Goal: Book appointment/travel/reservation

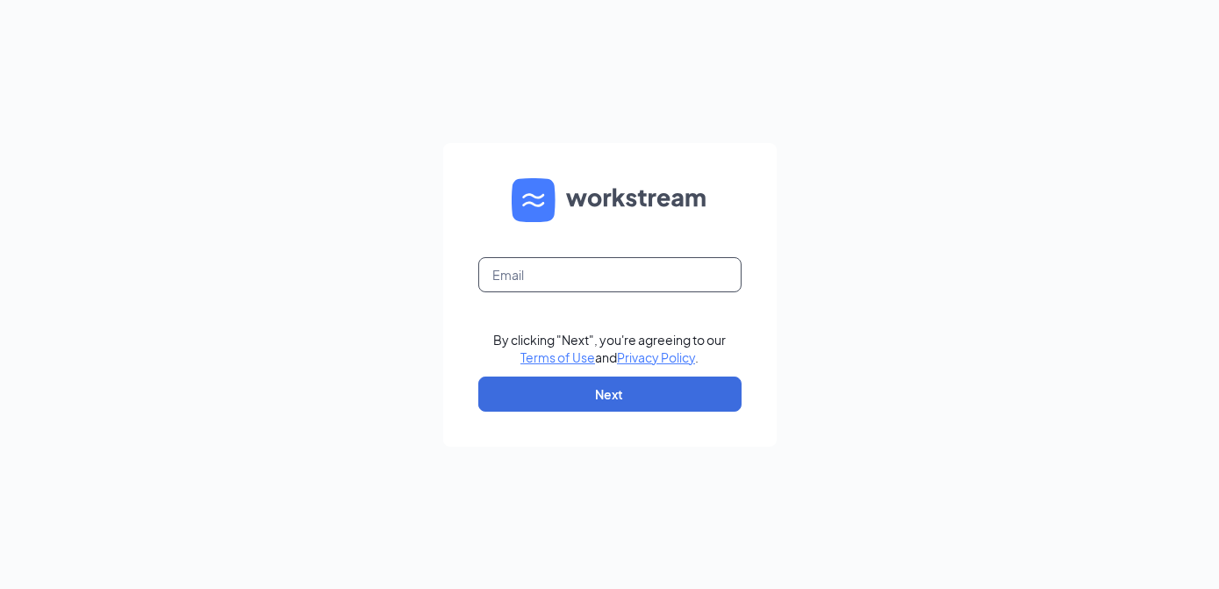
type input "[EMAIL_ADDRESS][DOMAIN_NAME]"
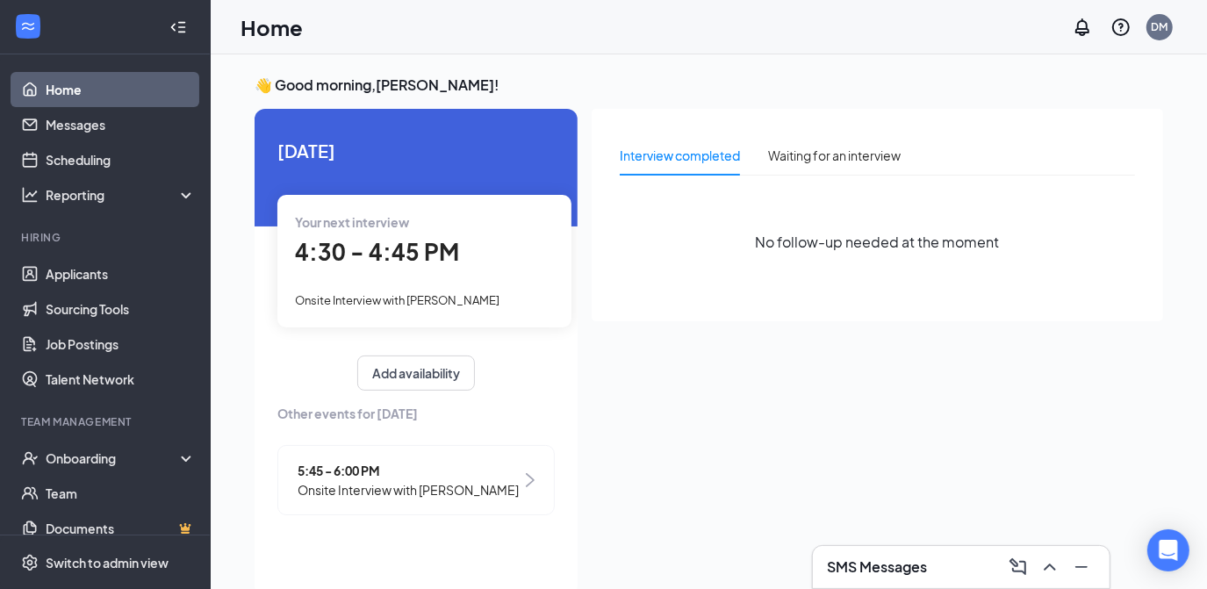
click at [467, 488] on span "Onsite Interview with Torrey Blassingame" at bounding box center [407, 489] width 221 height 19
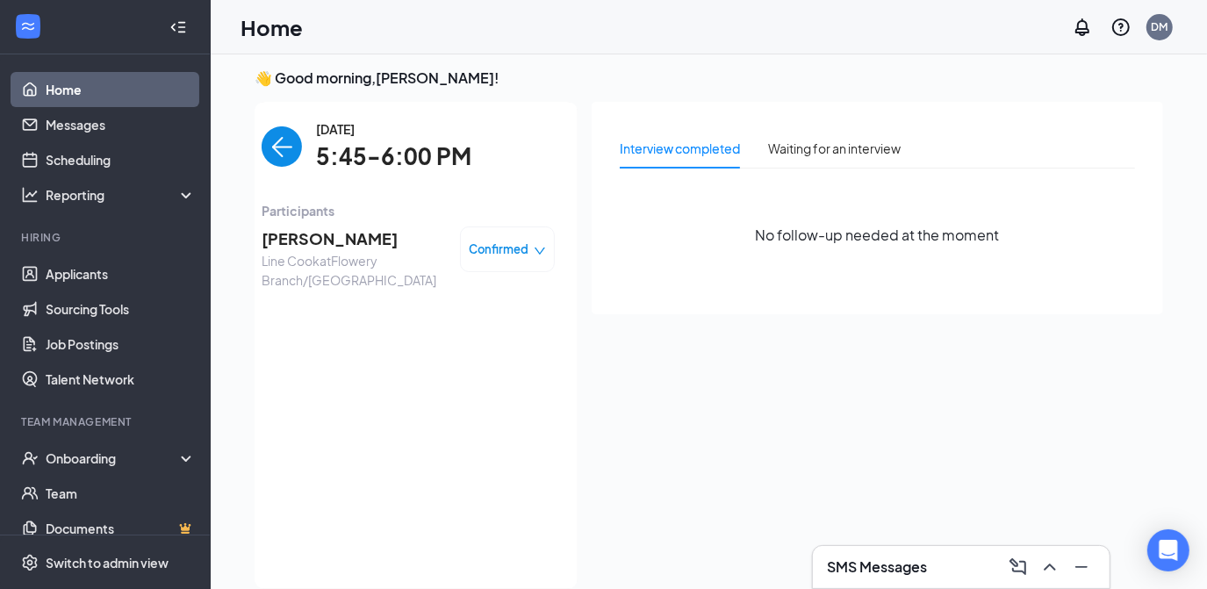
click at [545, 247] on icon "down" at bounding box center [540, 251] width 12 height 12
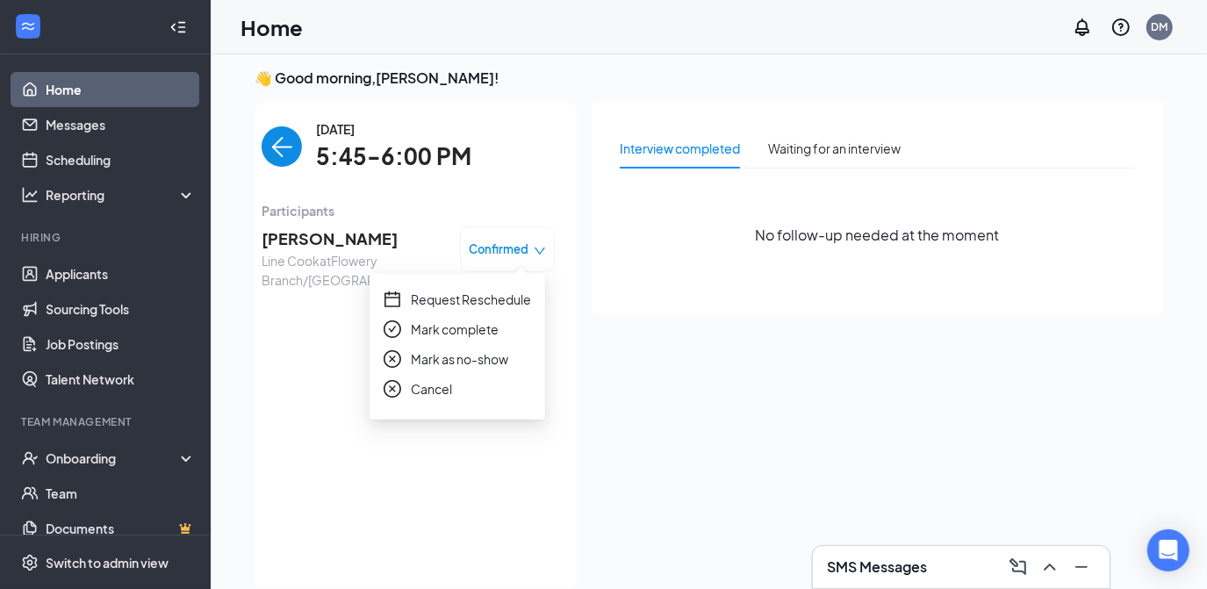
click at [476, 304] on span "Request Reschedule" at bounding box center [471, 299] width 120 height 19
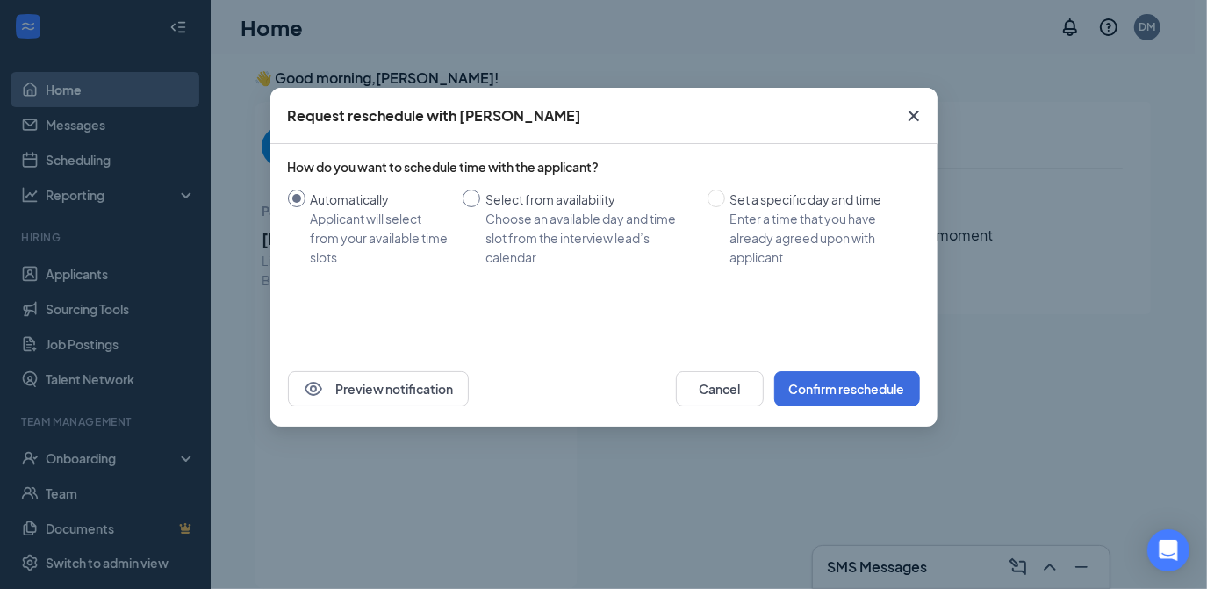
click at [475, 194] on input "Select from availability Choose an available day and time slot from the intervi…" at bounding box center [471, 199] width 18 height 18
radio input "true"
radio input "false"
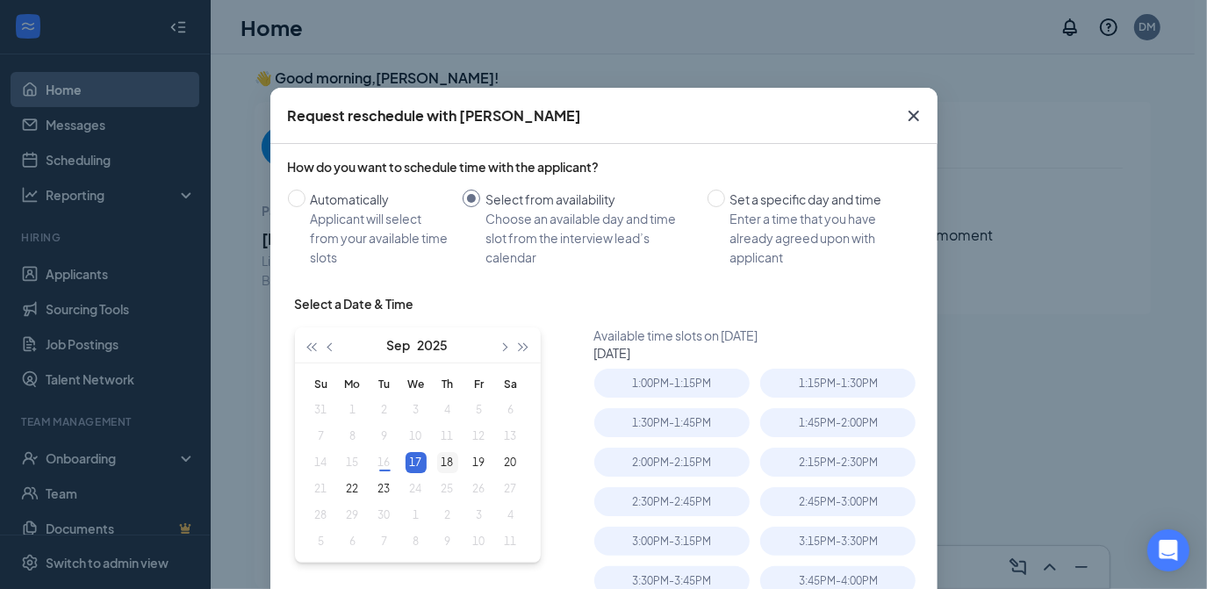
type input "Sep 18, 2025"
click at [440, 455] on div "18" at bounding box center [447, 462] width 21 height 21
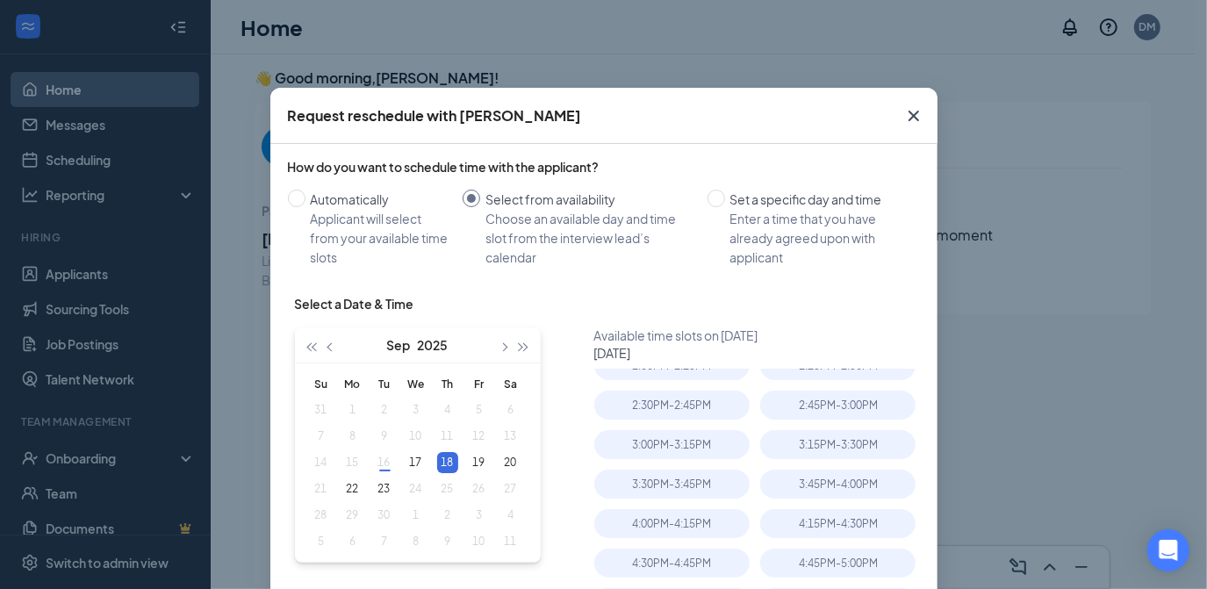
scroll to position [98, 0]
click at [655, 524] on div "4:00PM - 4:15PM" at bounding box center [671, 521] width 155 height 29
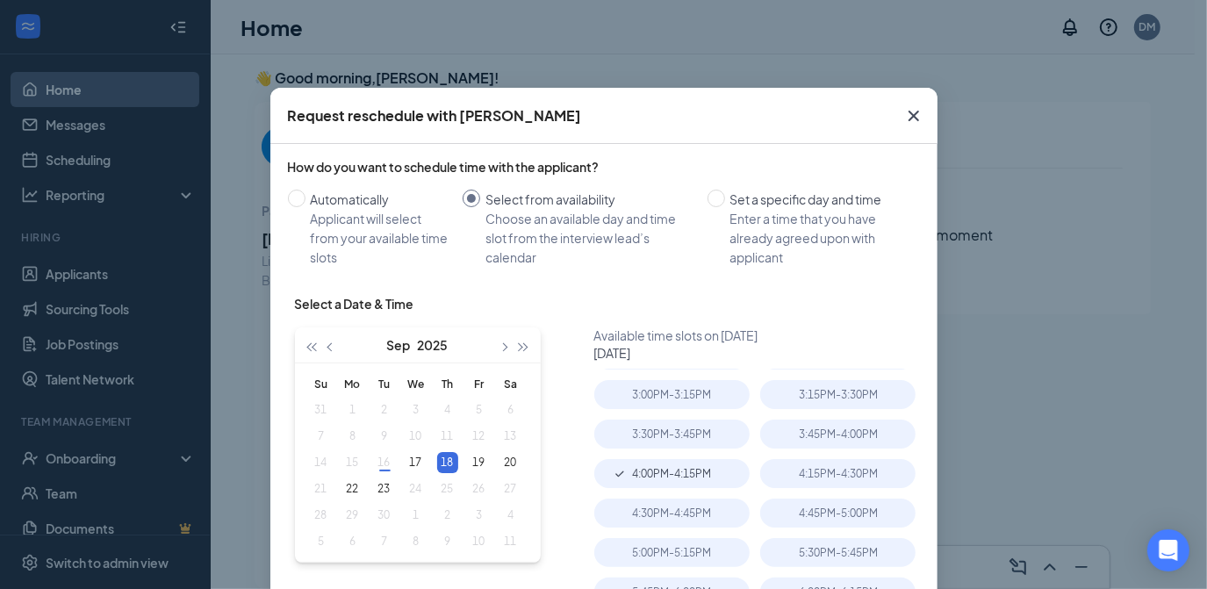
scroll to position [216, 0]
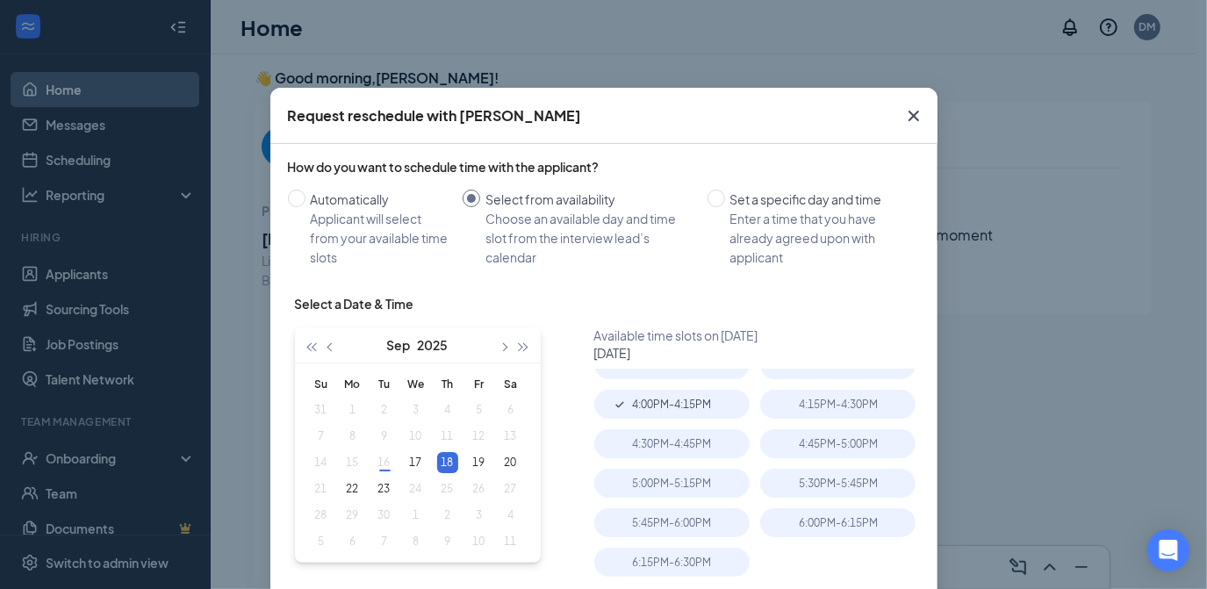
click at [546, 532] on div "Sep 18, 2025 Sep 2025 Su Mo Tu We Th Fr Sa 31 1 2 3 4 5 6 7 8 9 10 11 12 13 14 …" at bounding box center [611, 457] width 632 height 263
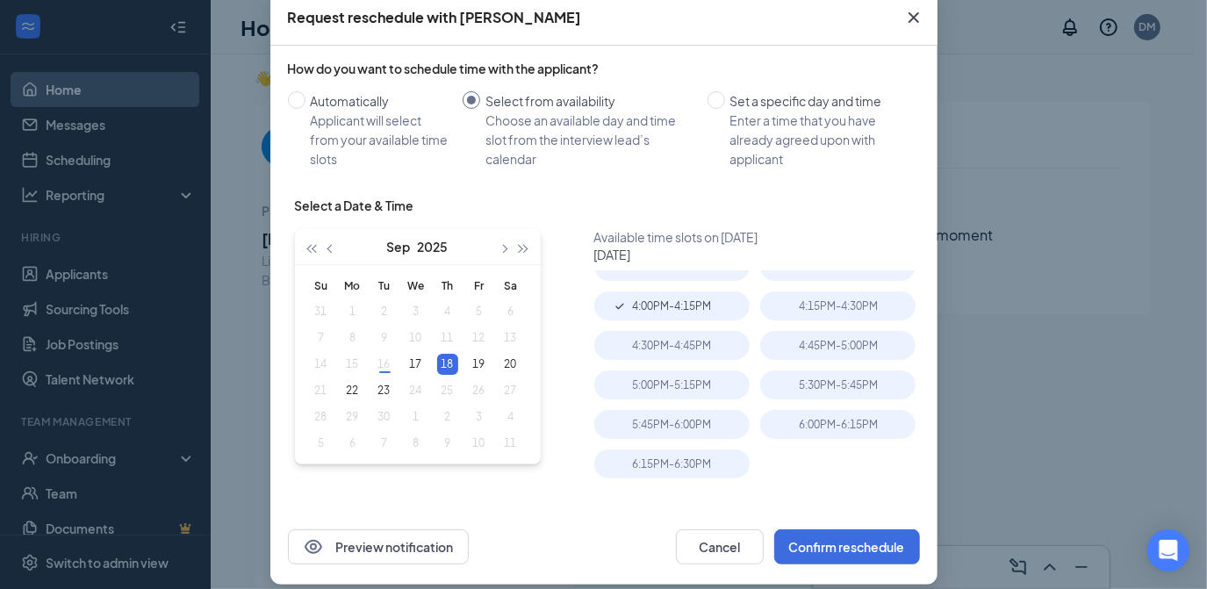
scroll to position [114, 0]
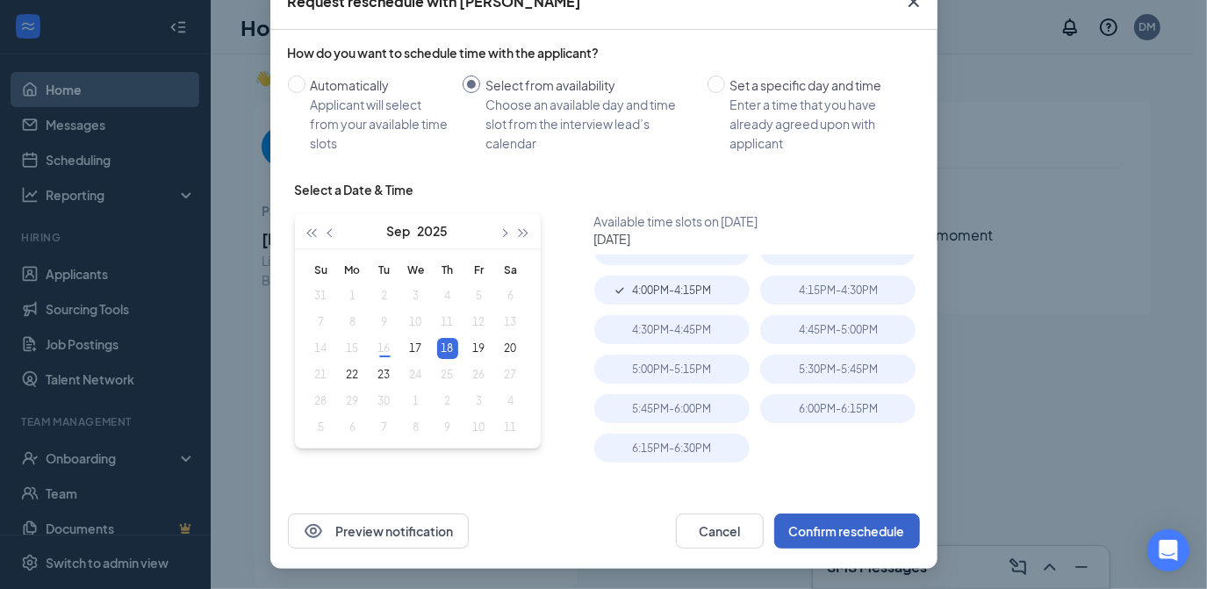
click at [833, 528] on button "Confirm reschedule" at bounding box center [847, 530] width 146 height 35
